Goal: Task Accomplishment & Management: Manage account settings

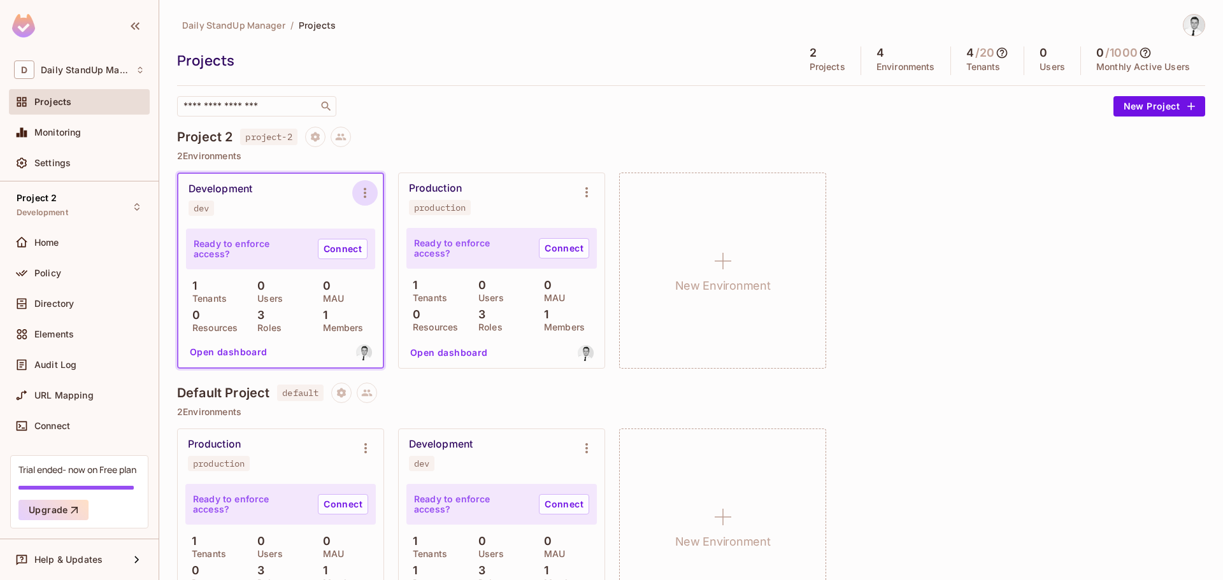
click at [362, 191] on icon "Environment settings" at bounding box center [364, 192] width 15 height 15
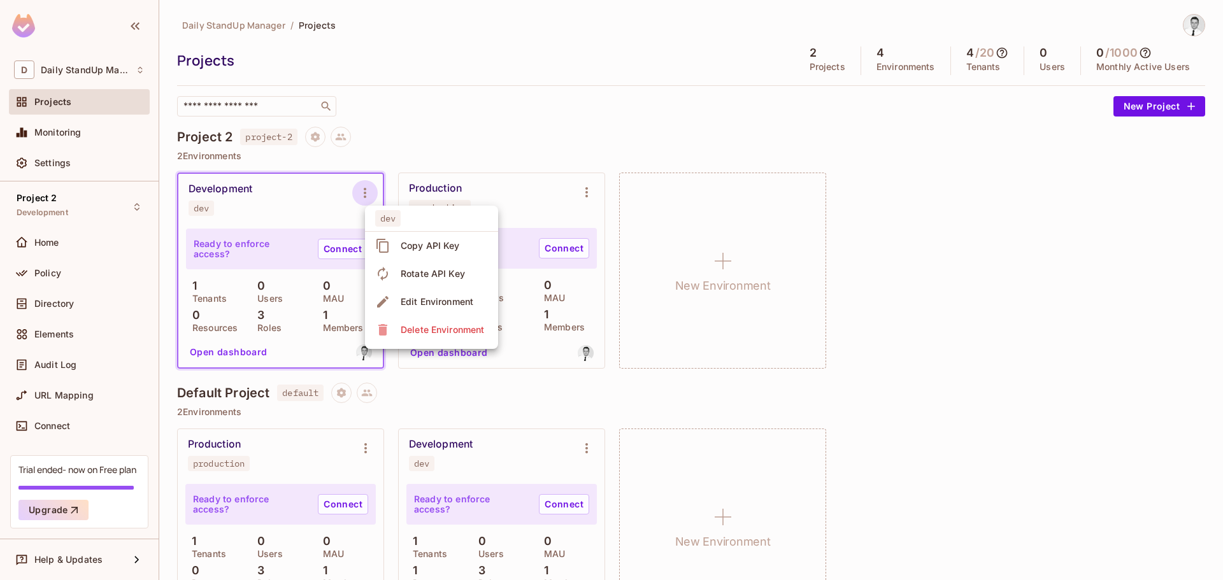
click at [437, 242] on div "Copy API Key" at bounding box center [430, 246] width 59 height 13
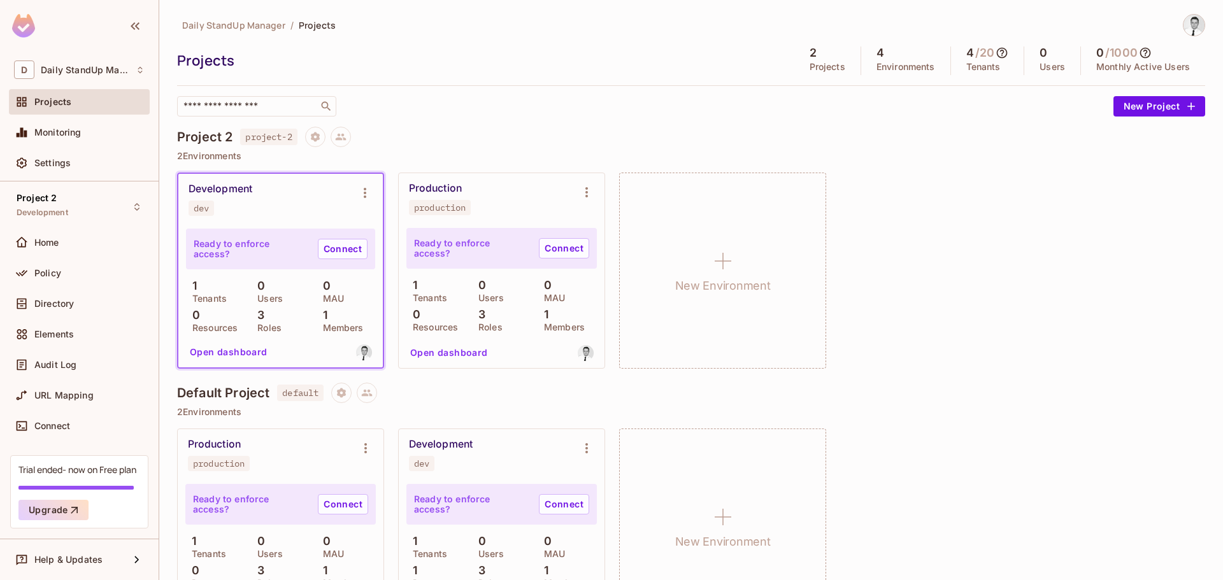
click at [596, 72] on div "Projects 2 Projects 4 Environments 4 / 20 Tenants 0 Users 0 / 1000 Monthly Acti…" at bounding box center [691, 61] width 1028 height 29
click at [480, 119] on div "Daily StandUp Manager / Projects Projects 2 Projects 4 Environments 4 / 20 Tena…" at bounding box center [691, 326] width 1028 height 625
click at [508, 117] on div "Daily StandUp Manager / Projects Projects 2 Projects 4 Environments 4 / 20 Tena…" at bounding box center [691, 326] width 1028 height 625
click at [41, 199] on span "Project 2" at bounding box center [37, 198] width 40 height 10
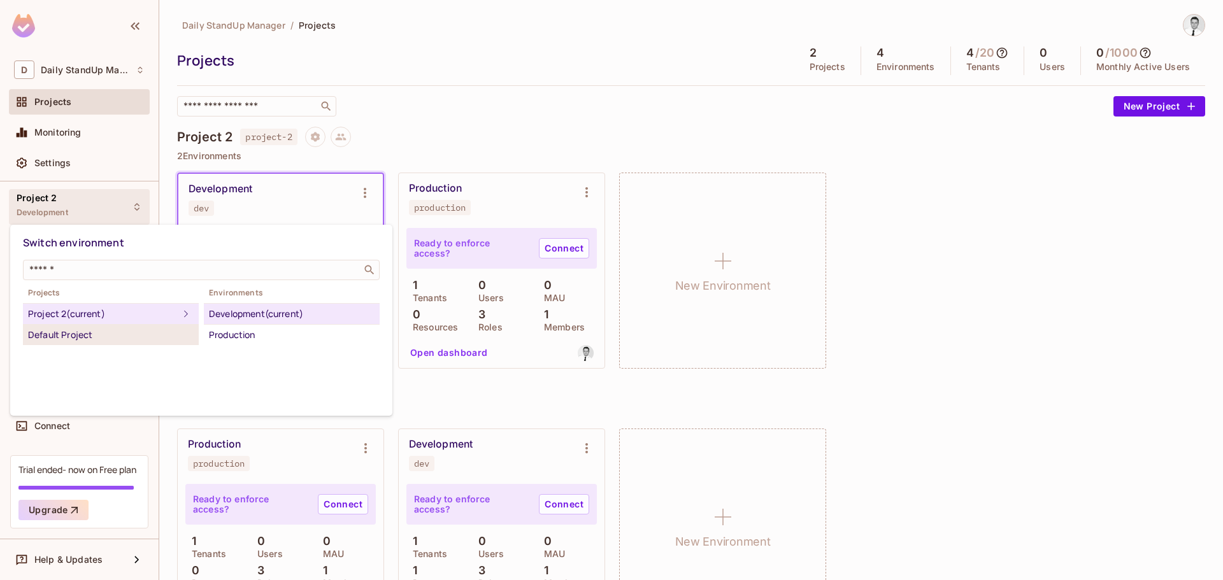
click at [85, 336] on div "Default Project" at bounding box center [111, 334] width 166 height 15
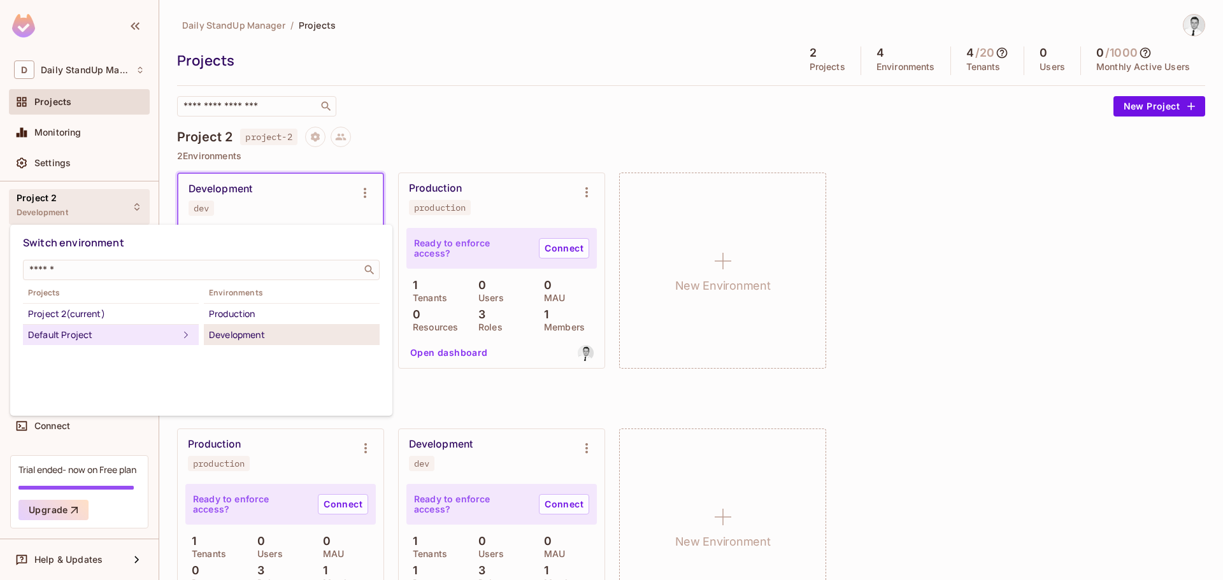
click at [238, 330] on div "Development" at bounding box center [292, 334] width 166 height 15
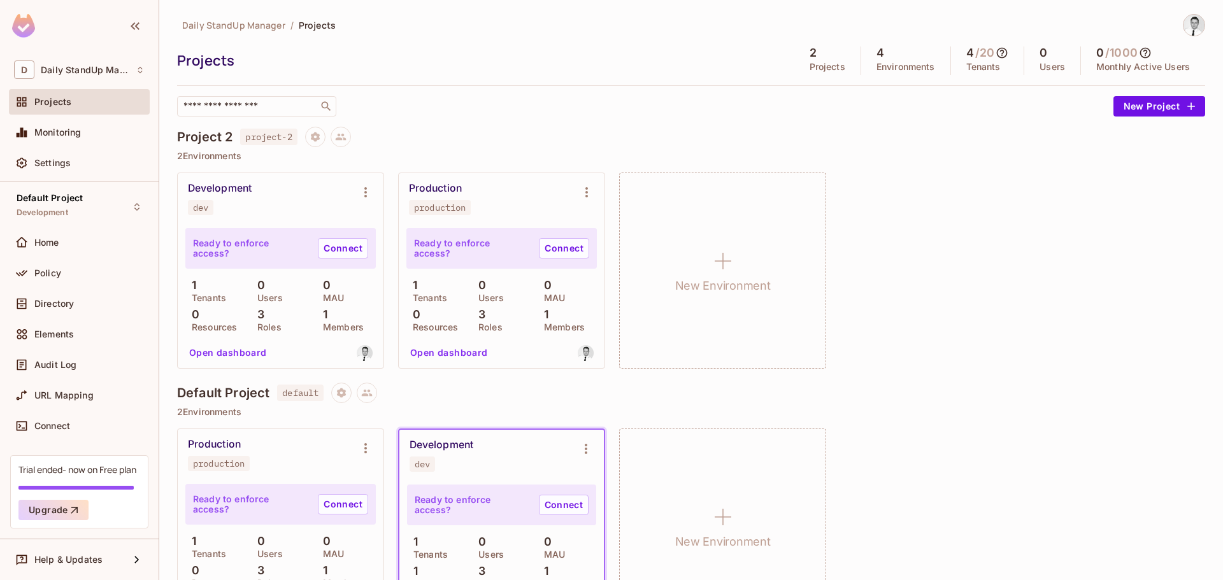
click at [491, 138] on div "Project 2 project-2" at bounding box center [691, 137] width 1028 height 20
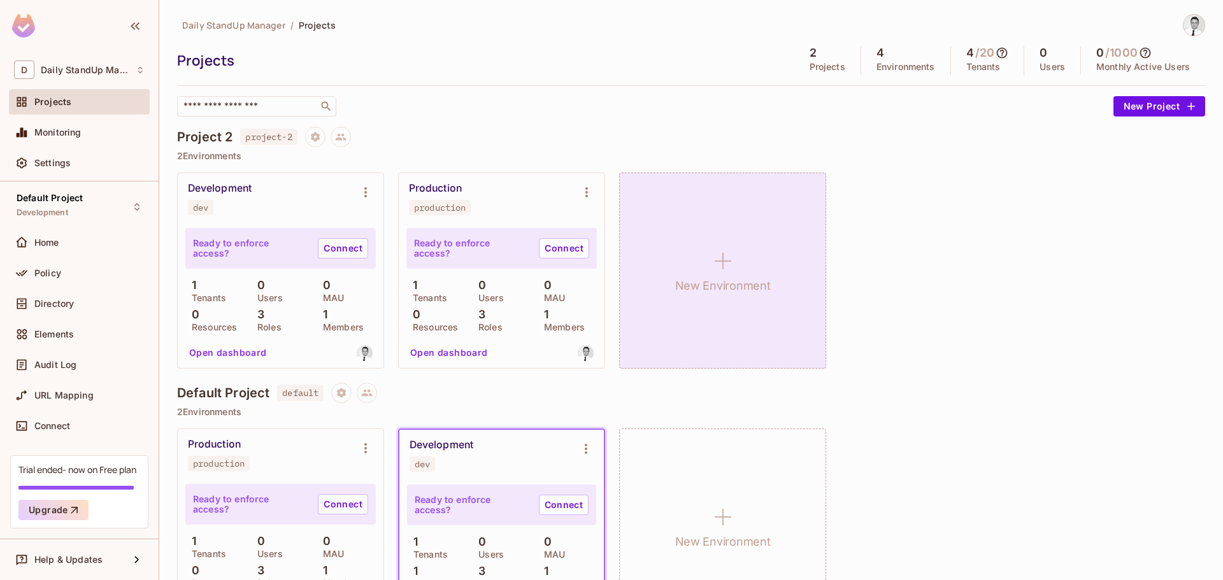
click at [709, 224] on div "New Environment" at bounding box center [722, 271] width 207 height 196
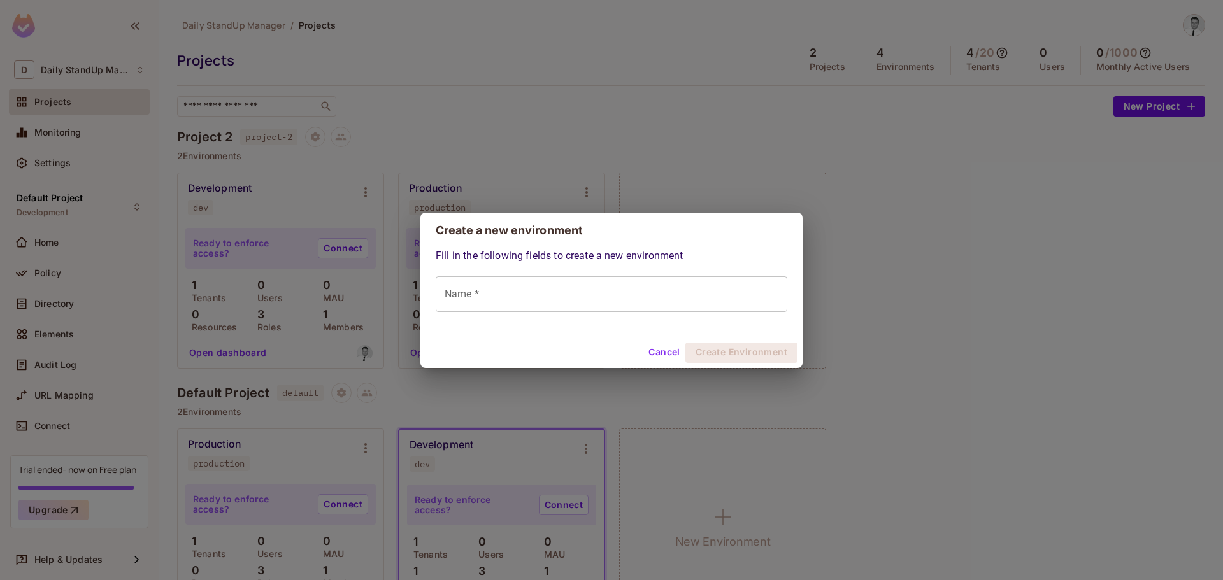
click at [556, 283] on input "Name *" at bounding box center [612, 294] width 352 height 36
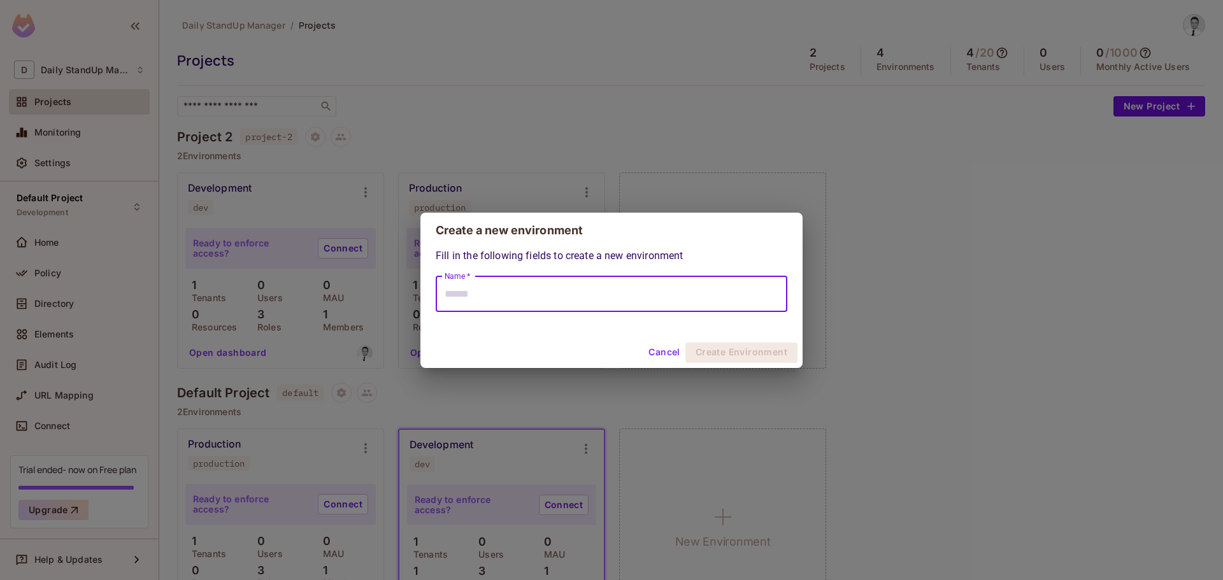
type input "**********"
click at [722, 348] on button "Create Environment" at bounding box center [741, 353] width 112 height 20
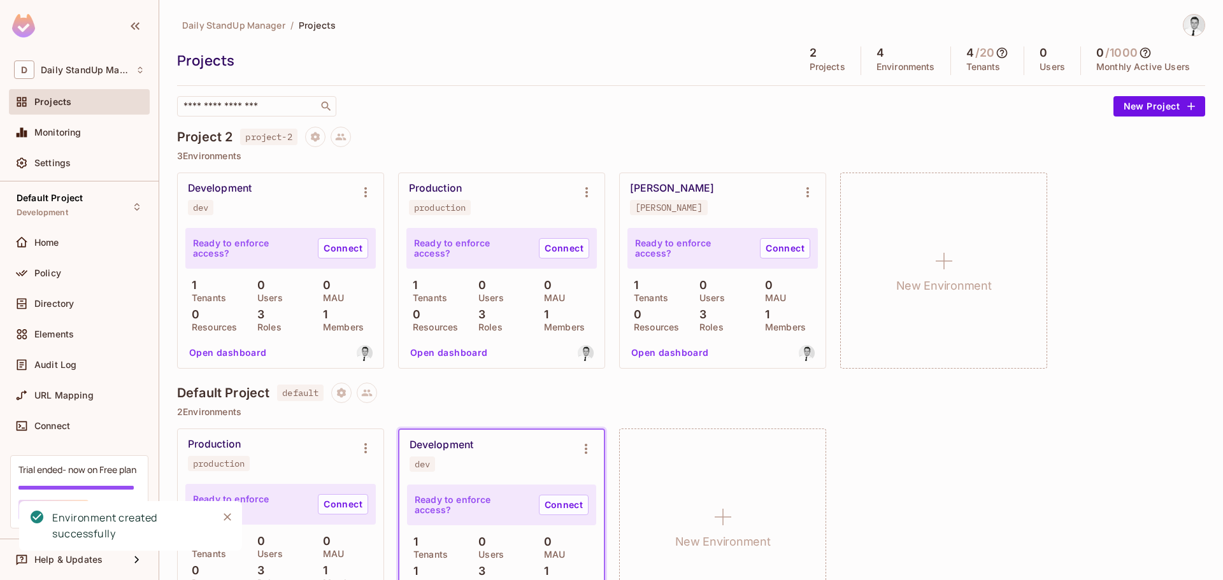
click at [672, 87] on div "Daily StandUp Manager / Projects Projects 2 Projects 4 Environments 4 / 20 Tena…" at bounding box center [691, 65] width 1028 height 103
click at [367, 194] on icon "Environment settings" at bounding box center [365, 192] width 15 height 15
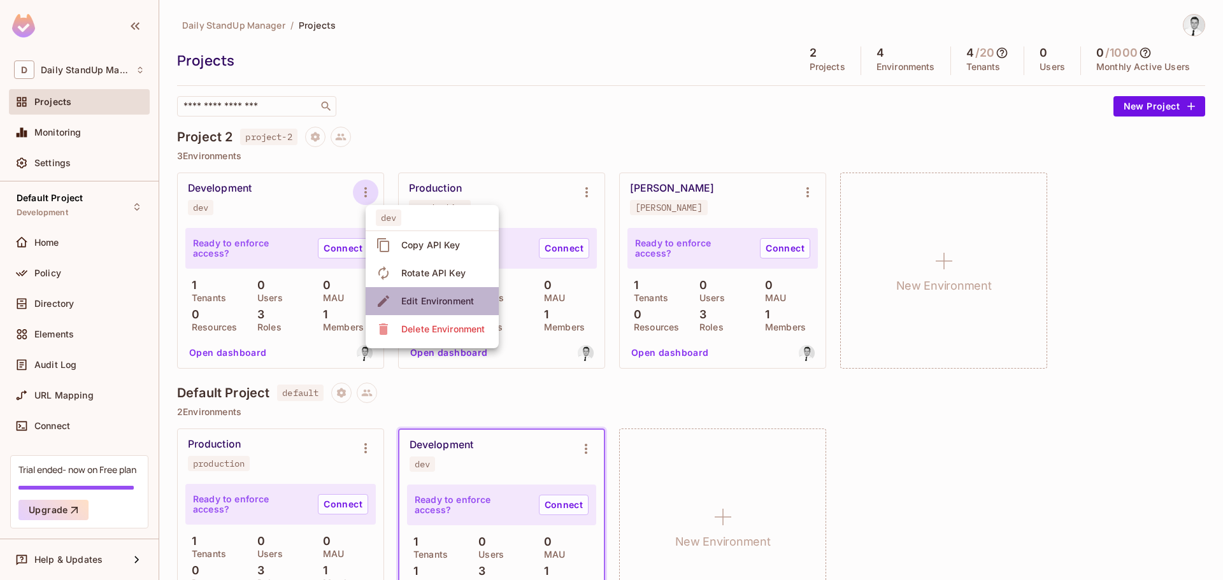
click at [431, 300] on div "Edit Environment" at bounding box center [437, 301] width 73 height 13
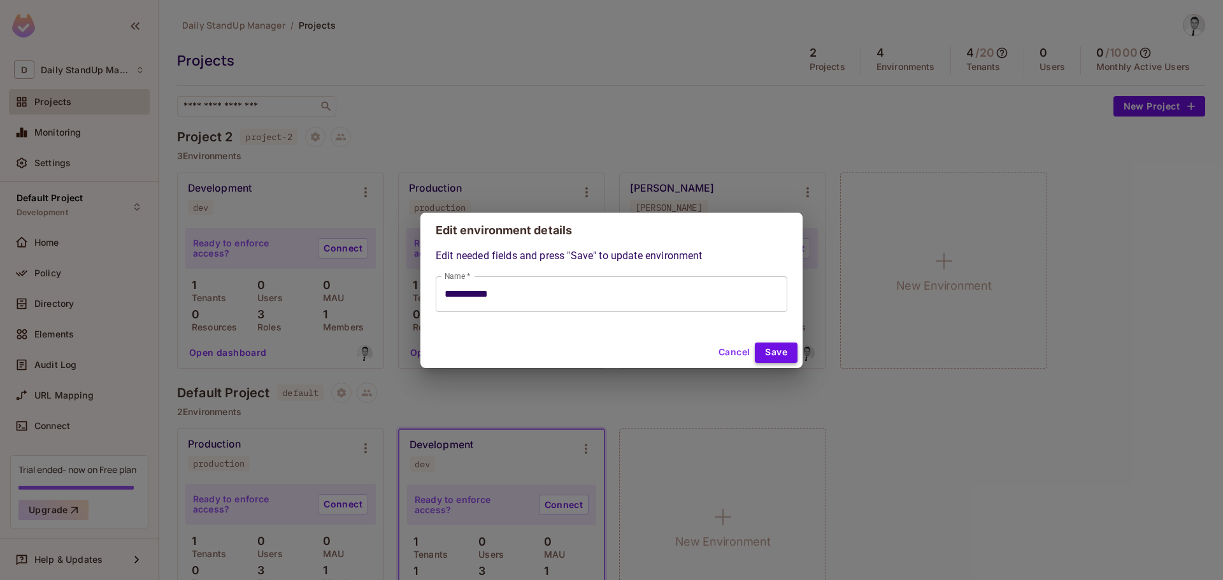
click at [788, 355] on button "Save" at bounding box center [776, 353] width 43 height 20
